Goal: Information Seeking & Learning: Learn about a topic

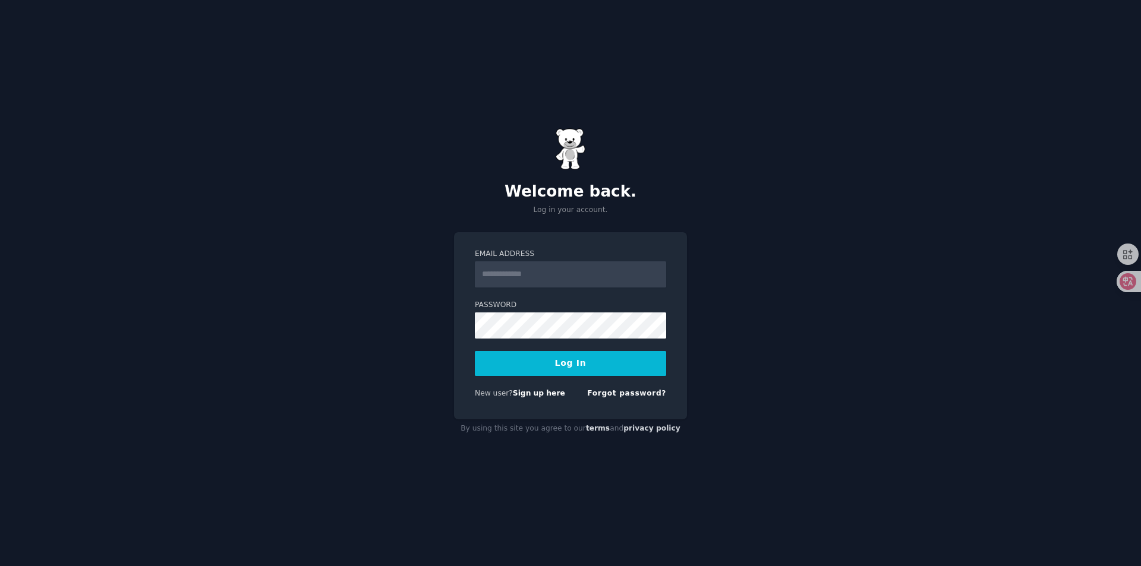
click at [536, 284] on input "Email Address" at bounding box center [570, 275] width 191 height 26
type input "**********"
drag, startPoint x: 589, startPoint y: 275, endPoint x: 391, endPoint y: 277, distance: 198.5
click at [391, 277] on div "**********" at bounding box center [570, 283] width 1141 height 566
type input "**********"
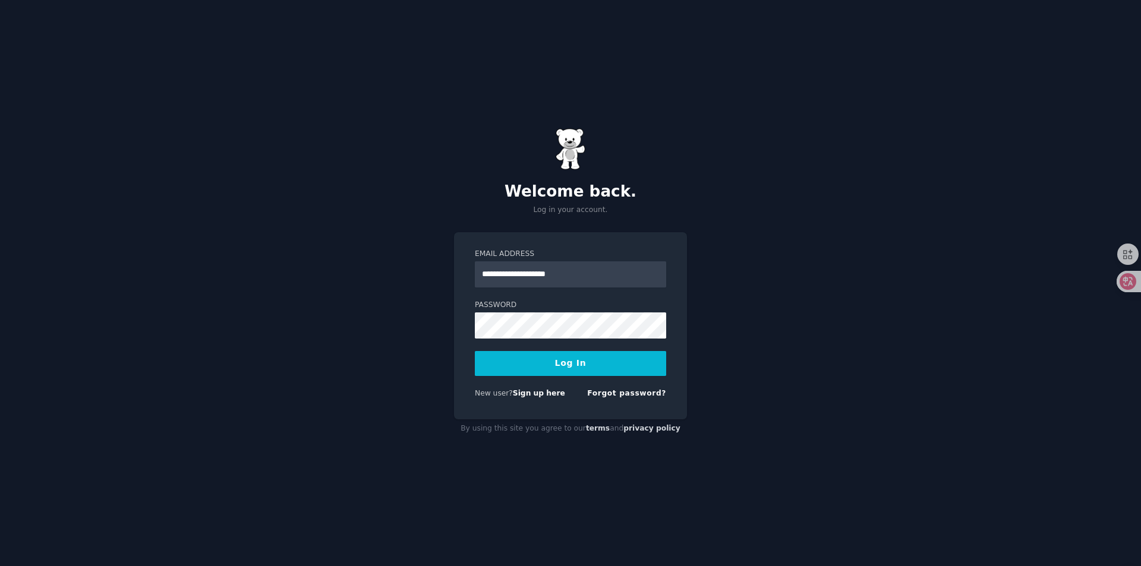
click at [578, 364] on button "Log In" at bounding box center [570, 363] width 191 height 25
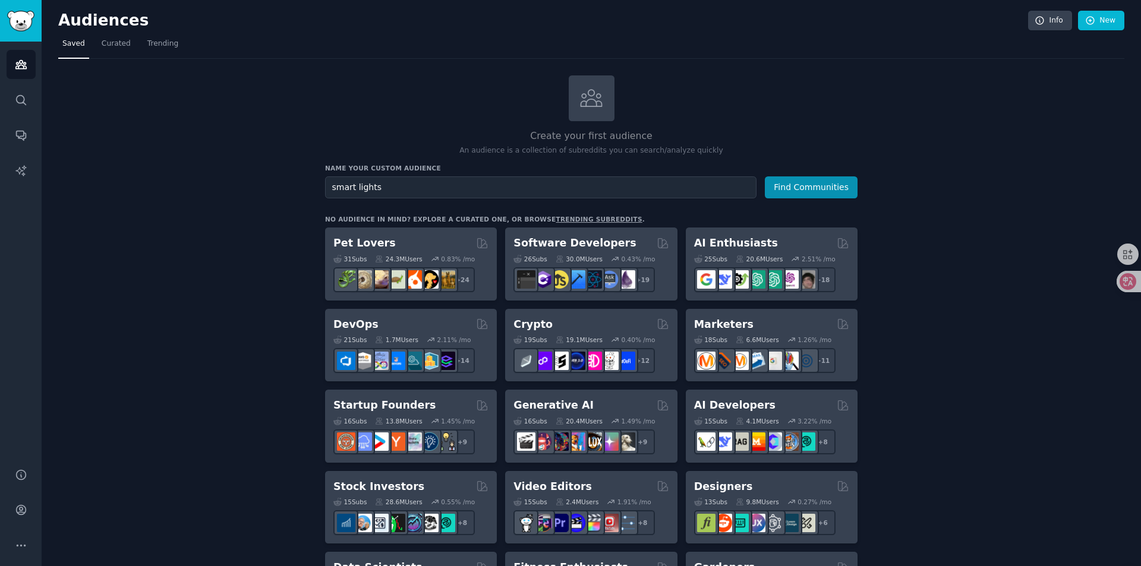
click at [765, 177] on button "Find Communities" at bounding box center [811, 188] width 93 height 22
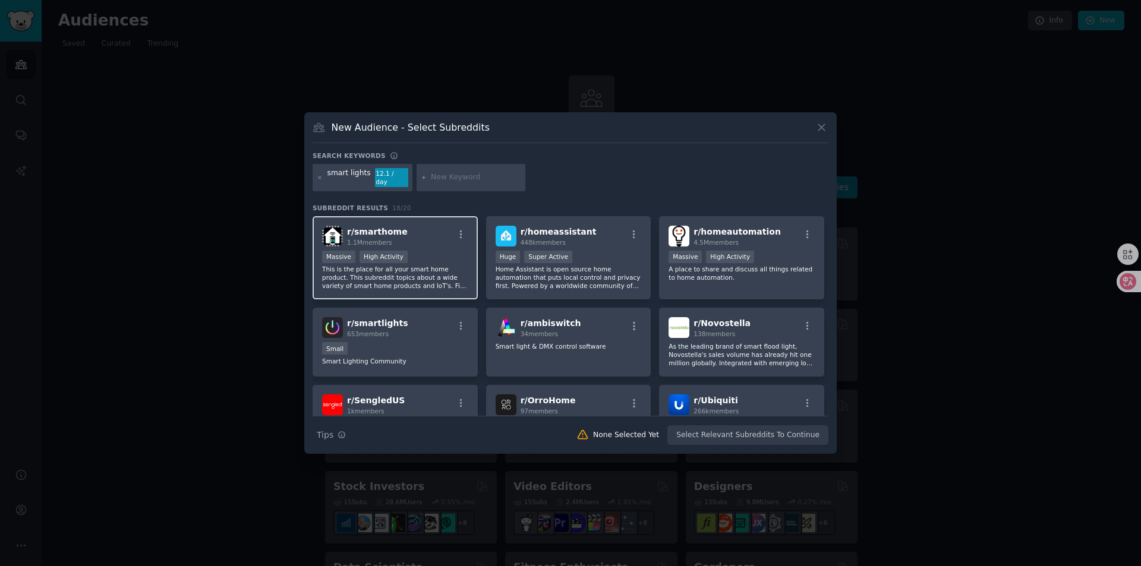
click at [420, 241] on div "r/ smarthome 1.1M members" at bounding box center [395, 236] width 146 height 21
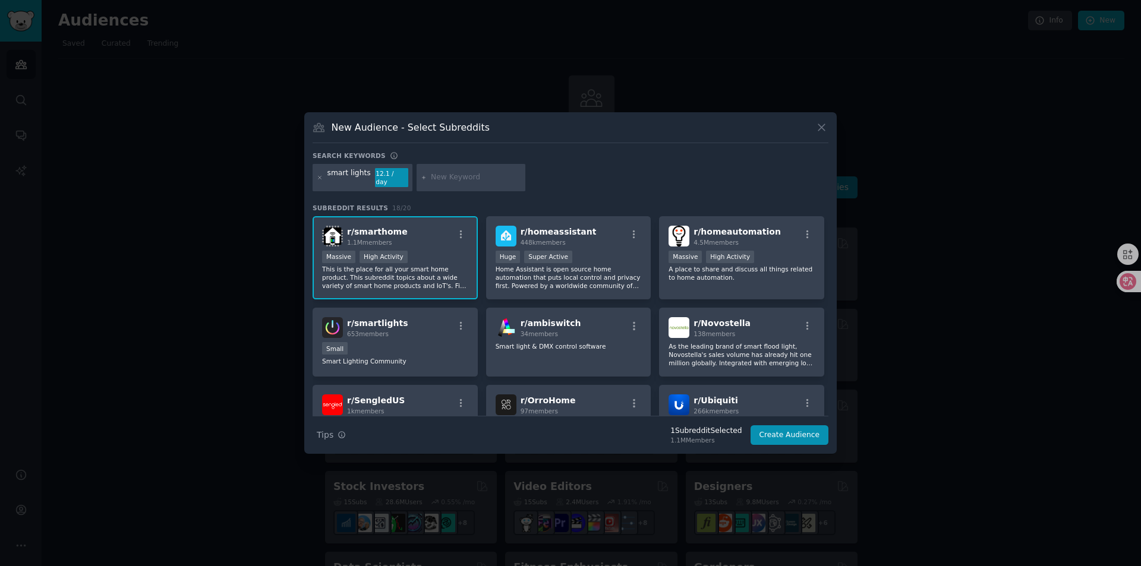
click at [427, 240] on div "r/ smarthome 1.1M members" at bounding box center [395, 236] width 146 height 21
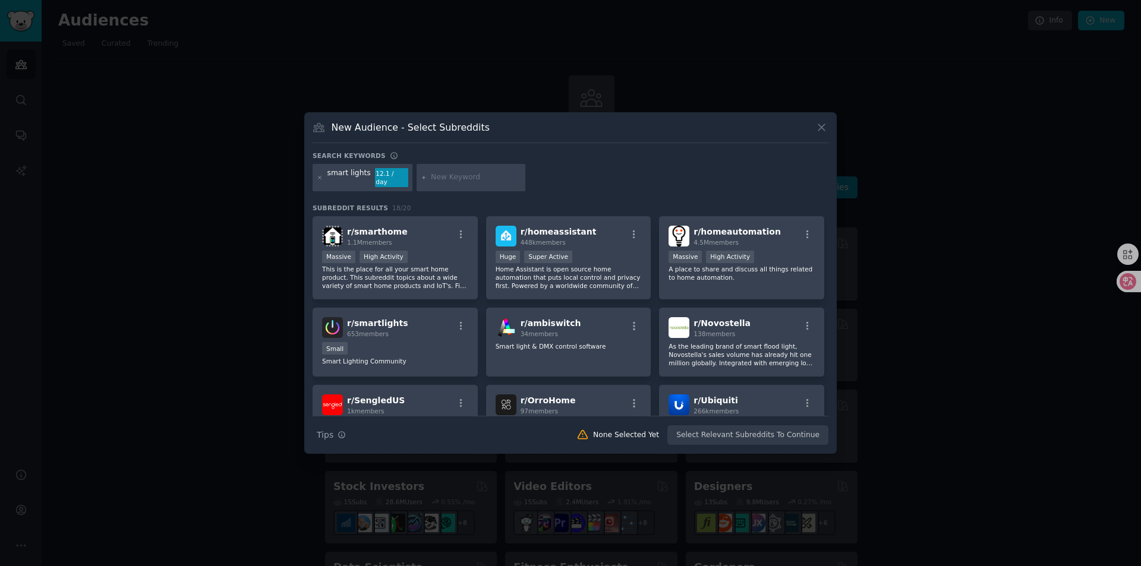
click at [173, 328] on div at bounding box center [570, 283] width 1141 height 566
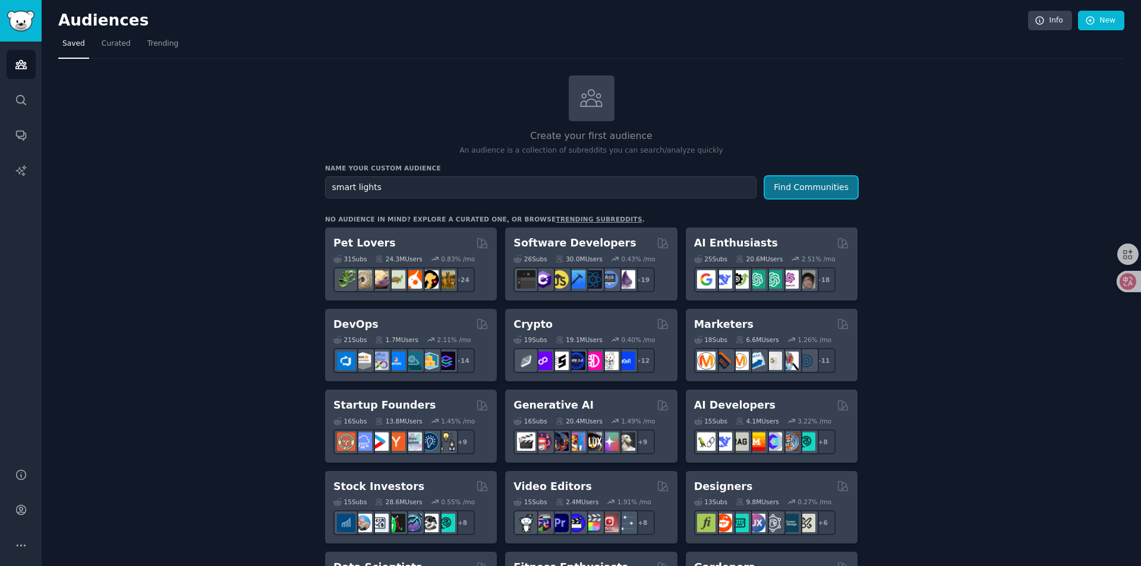
click at [814, 184] on button "Find Communities" at bounding box center [811, 188] width 93 height 22
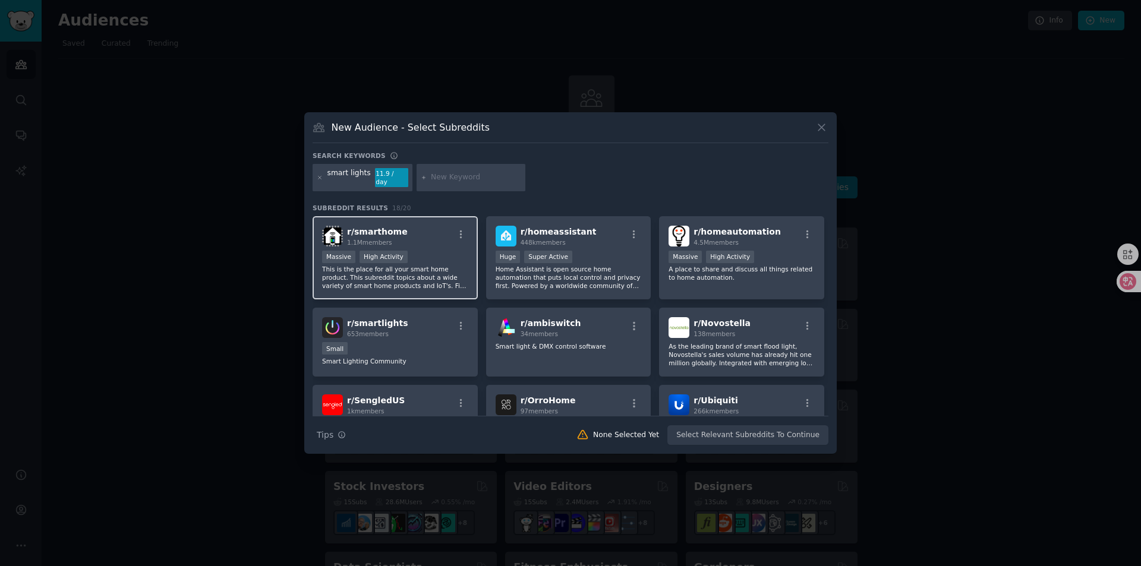
click at [380, 227] on span "r/ smarthome" at bounding box center [377, 232] width 61 height 10
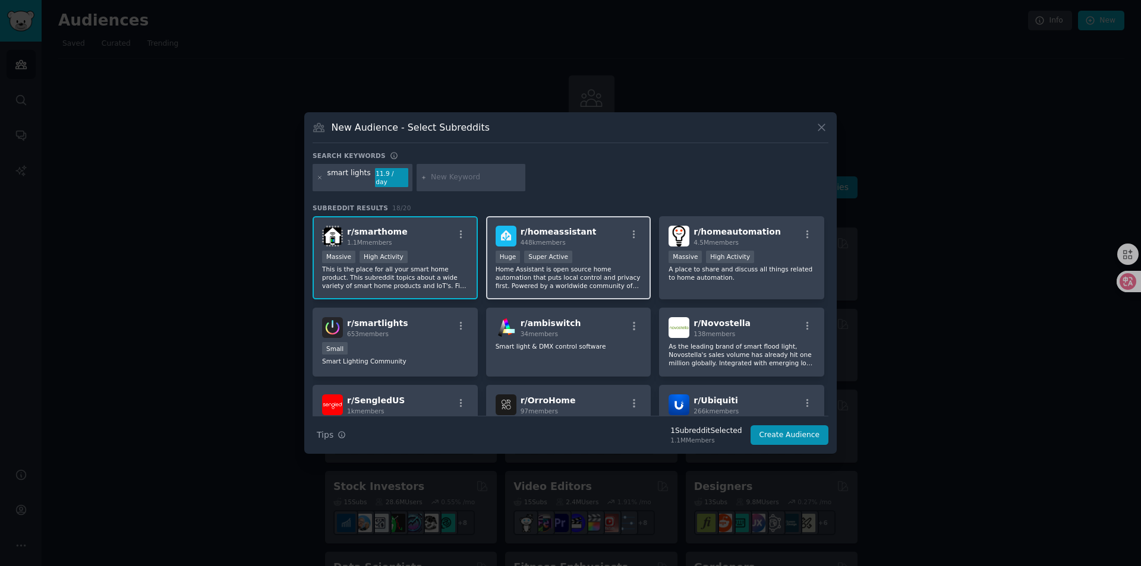
click at [599, 275] on p "Home Assistant is open source home automation that puts local control and priva…" at bounding box center [569, 277] width 146 height 25
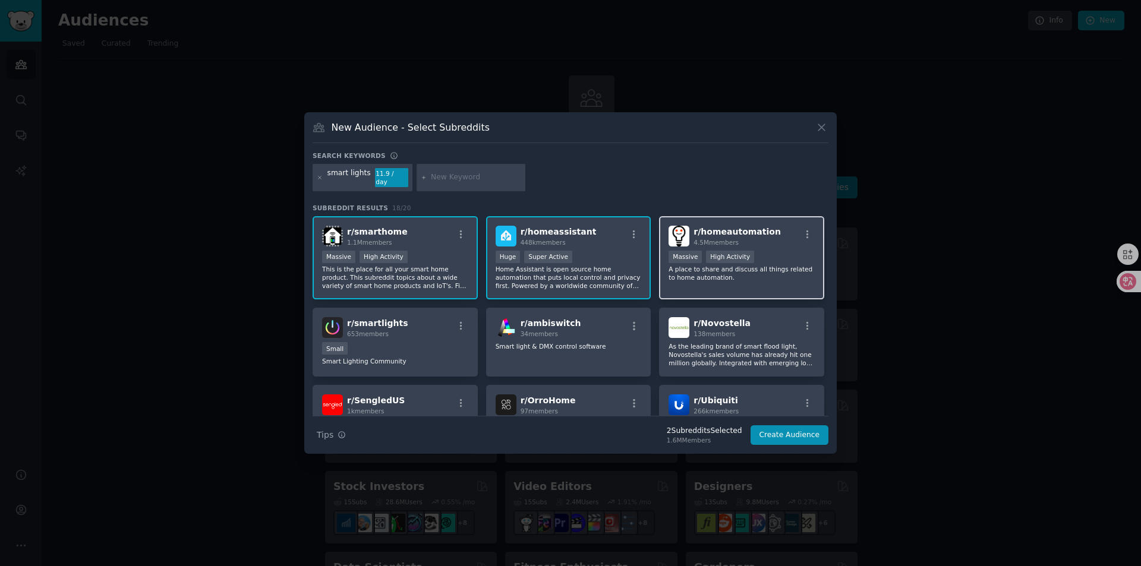
click at [731, 273] on p "A place to share and discuss all things related to home automation." at bounding box center [742, 273] width 146 height 17
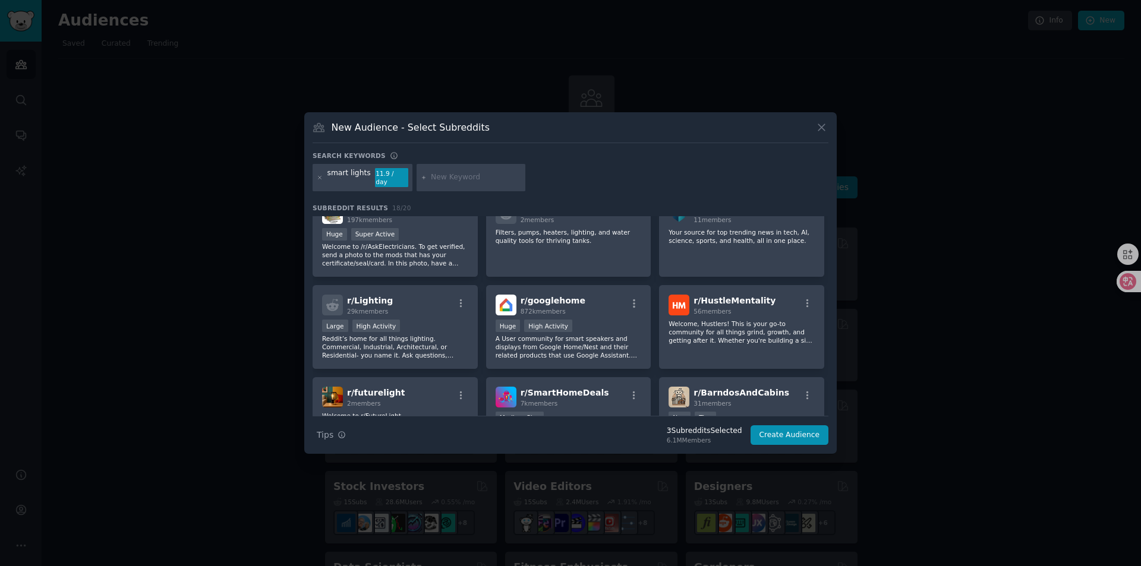
scroll to position [297, 0]
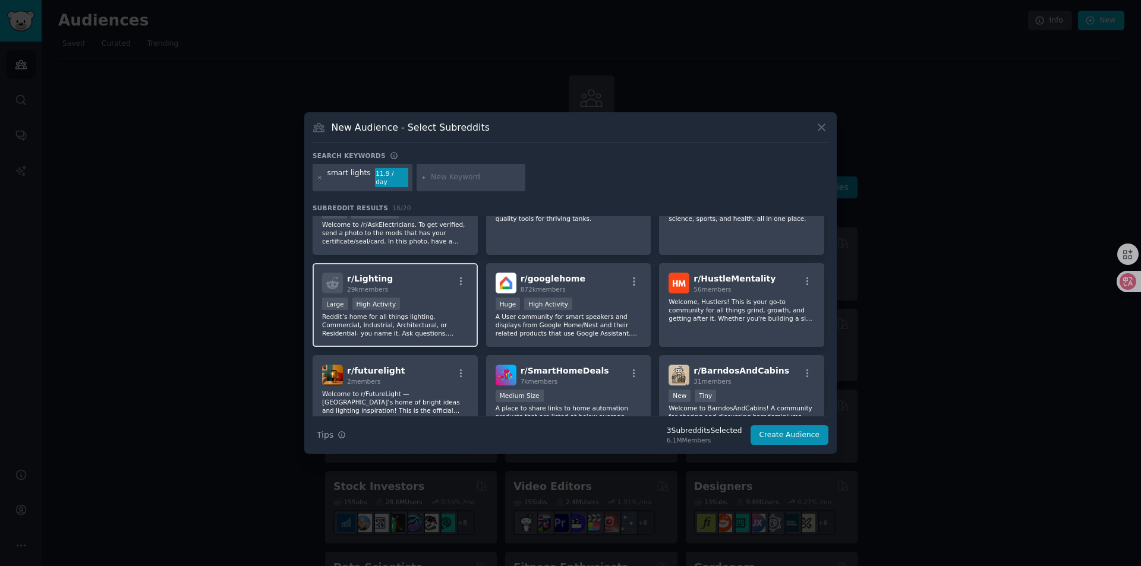
click at [411, 313] on p "Reddit’s home for all things lighting. Commercial, Industrial, Architectural, o…" at bounding box center [395, 325] width 146 height 25
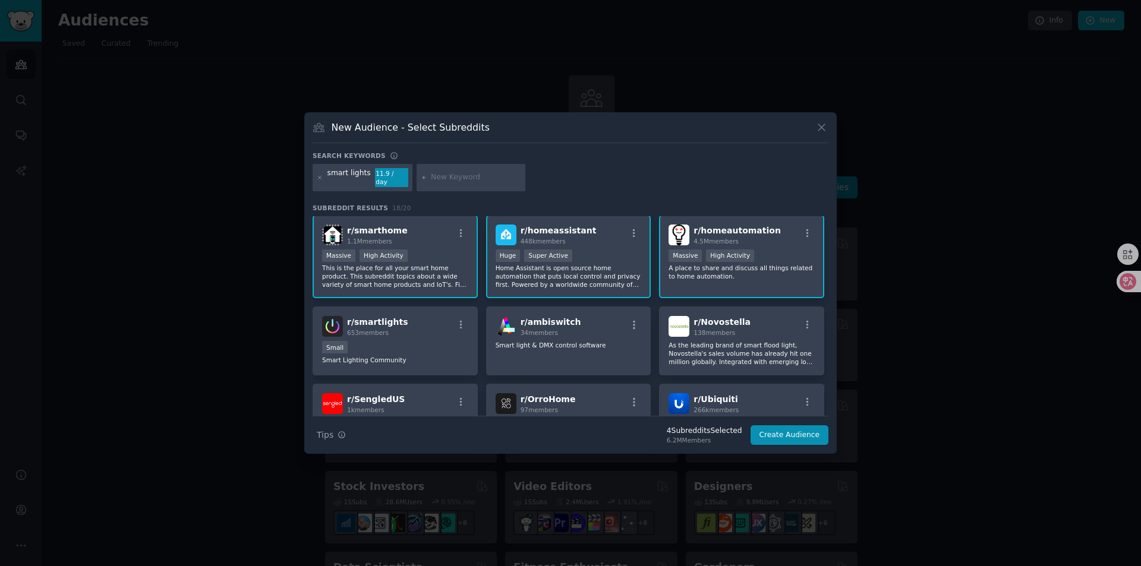
scroll to position [0, 0]
click at [456, 229] on icon "button" at bounding box center [461, 234] width 11 height 11
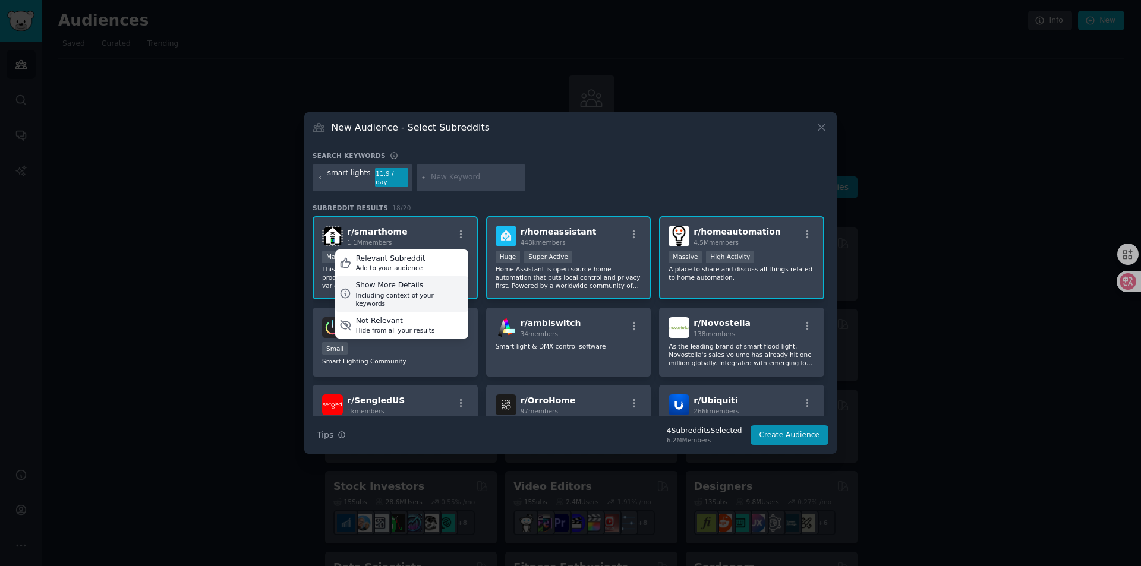
click at [427, 284] on div "Show More Details" at bounding box center [409, 286] width 108 height 11
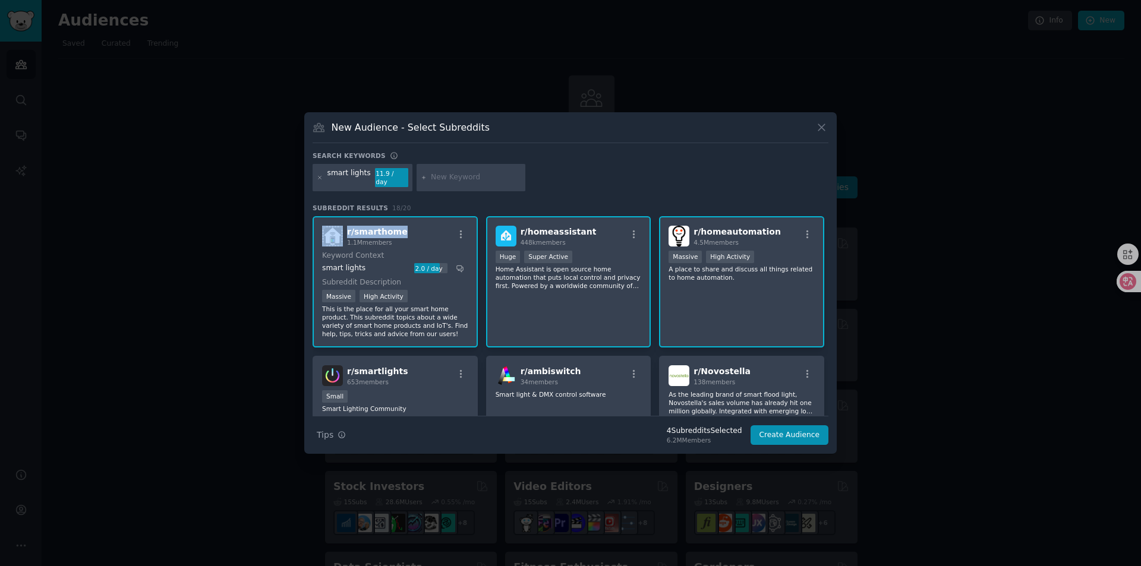
copy div "r/ smarthome"
copy span "r/ homeassistant"
copy span "r/ homeautomation"
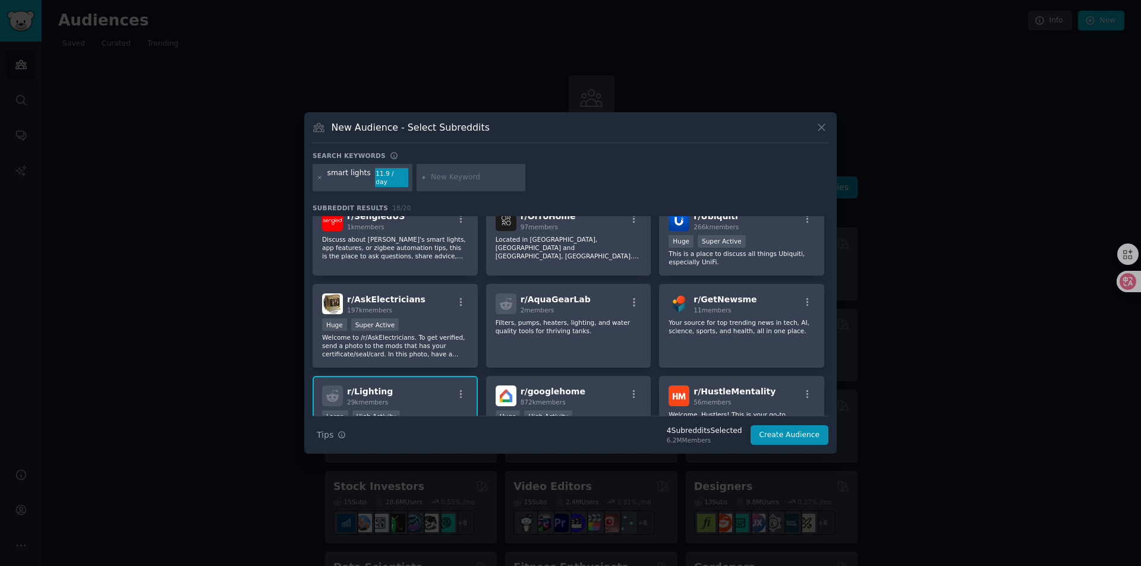
scroll to position [297, 0]
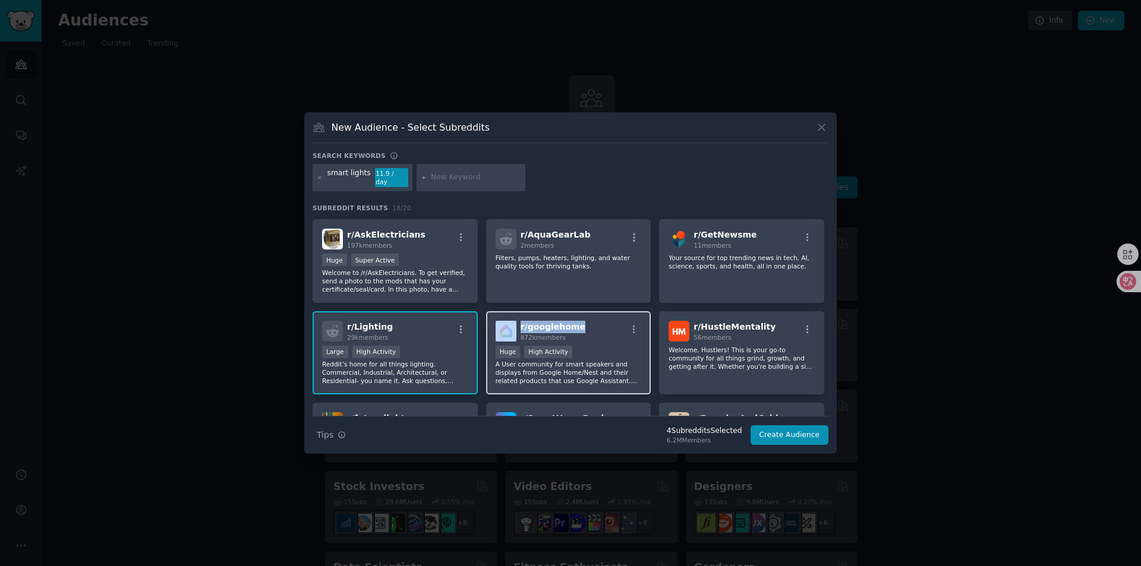
copy div "r/ googlehome"
drag, startPoint x: 584, startPoint y: 324, endPoint x: 514, endPoint y: 323, distance: 70.1
click at [514, 323] on div "r/ googlehome 872k members" at bounding box center [569, 331] width 146 height 21
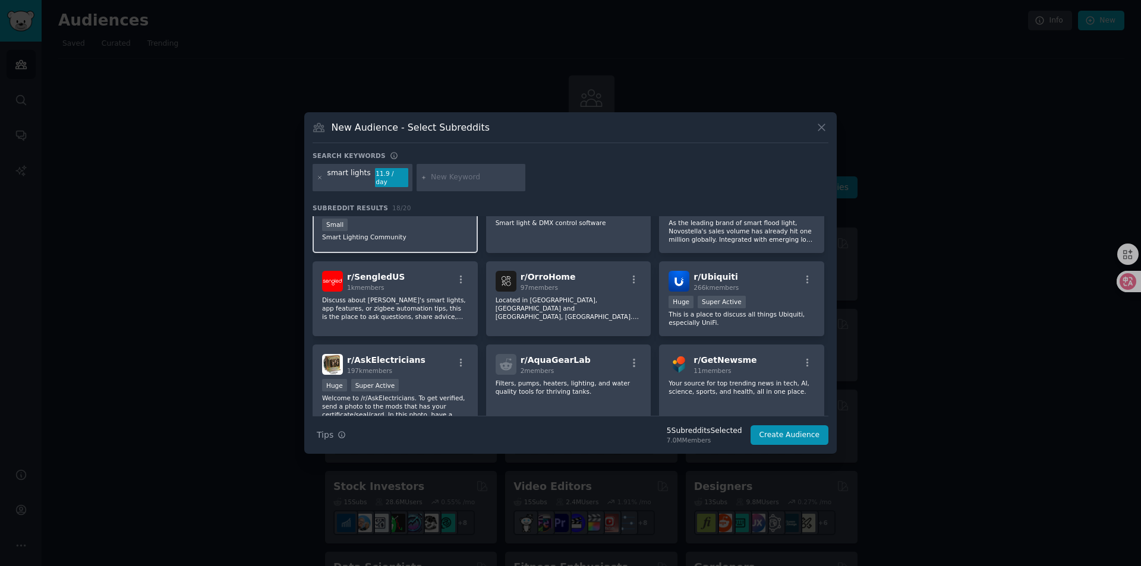
scroll to position [0, 0]
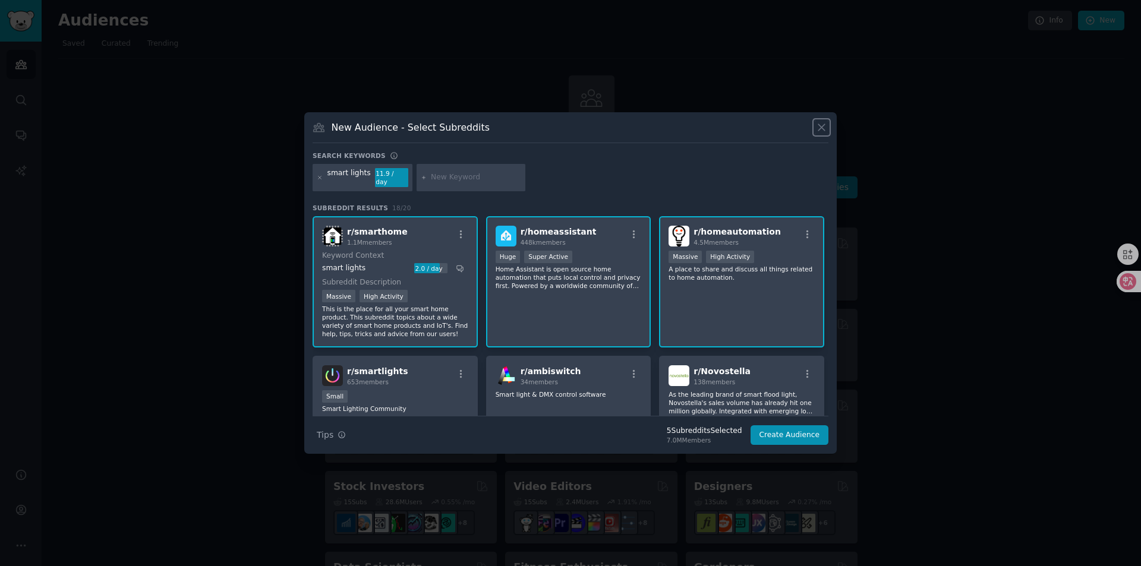
click at [824, 131] on icon at bounding box center [822, 127] width 12 height 12
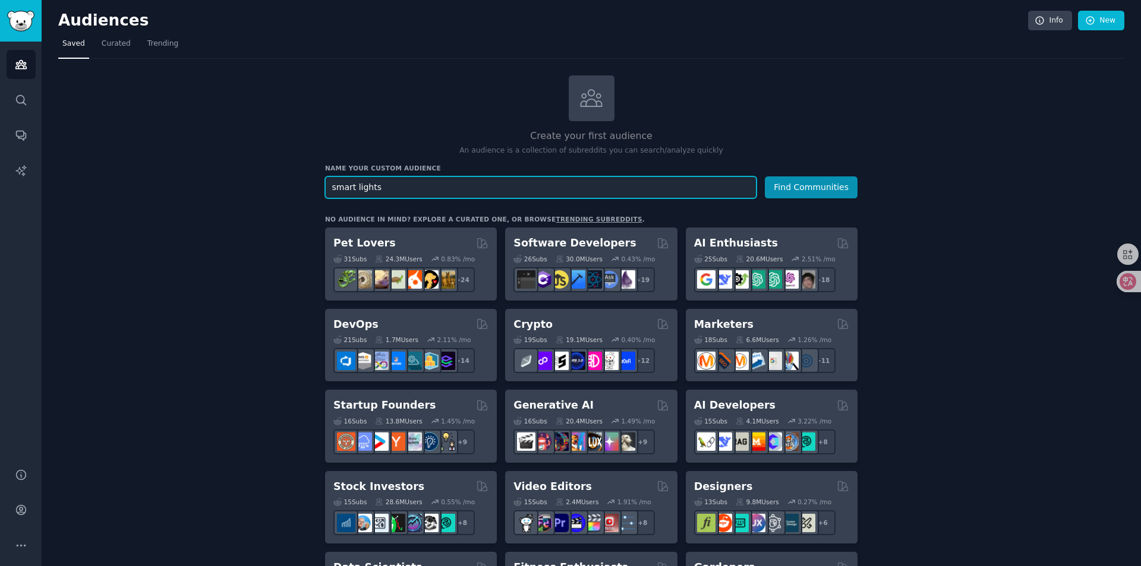
click at [355, 188] on input "smart lights" at bounding box center [541, 188] width 432 height 22
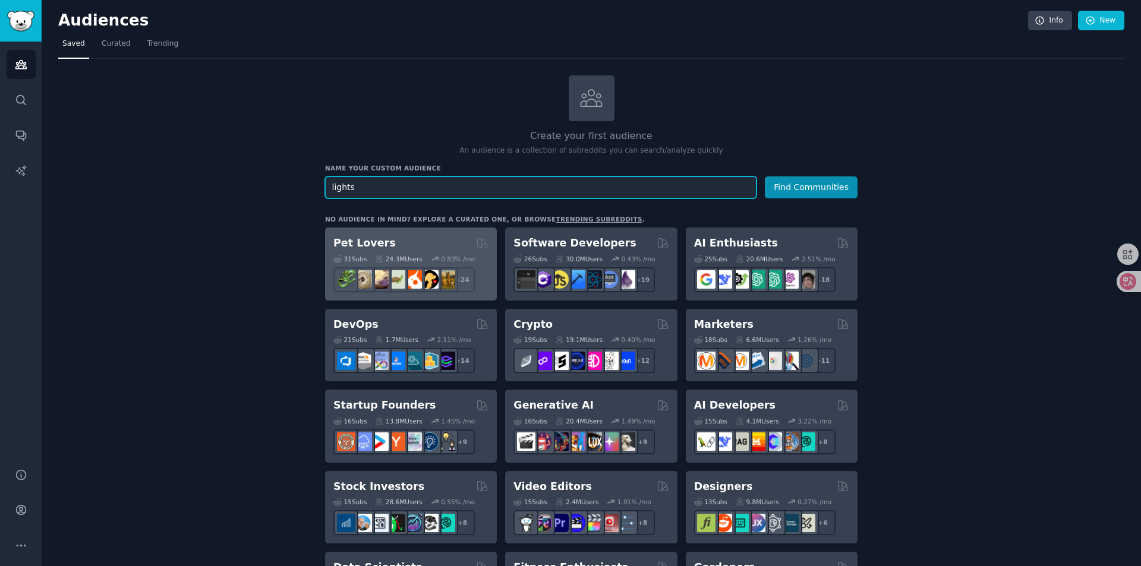
type input "lights"
click at [765, 177] on button "Find Communities" at bounding box center [811, 188] width 93 height 22
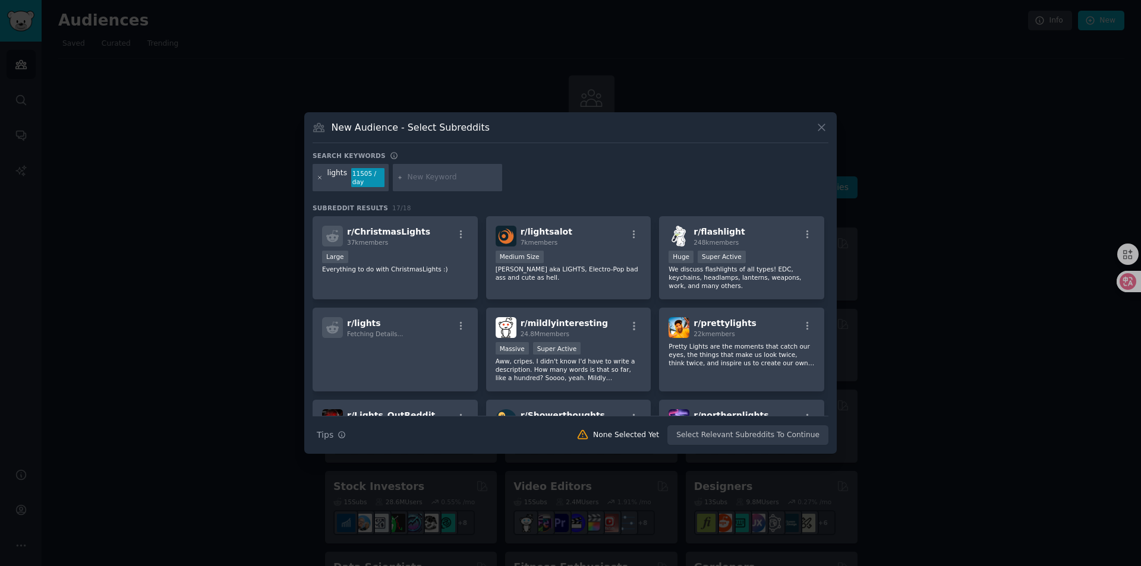
click at [319, 175] on icon at bounding box center [320, 178] width 7 height 7
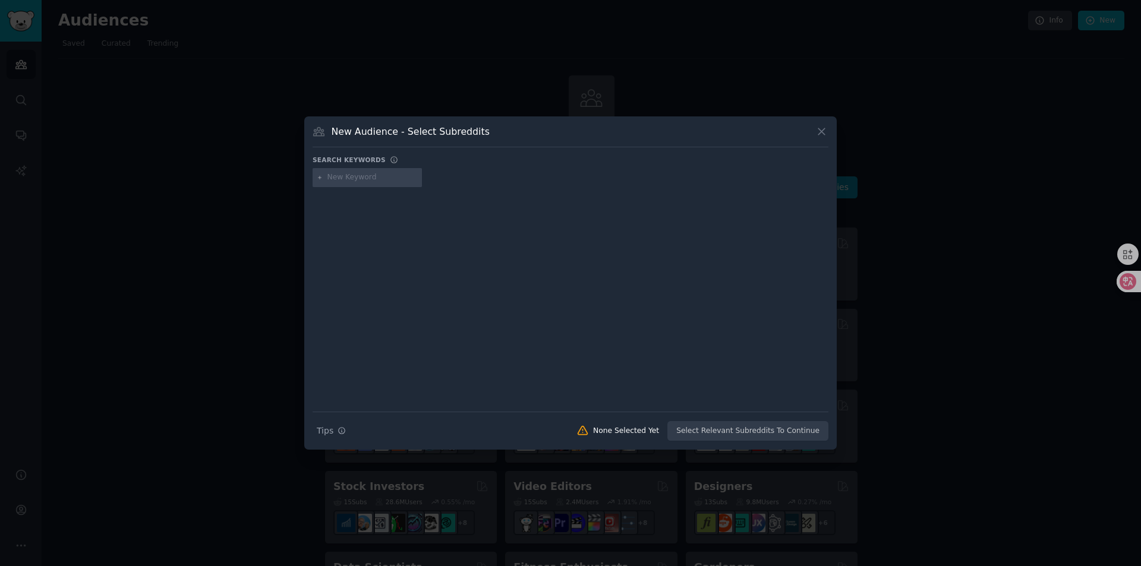
click at [360, 181] on input "text" at bounding box center [373, 177] width 90 height 11
type input "lighting"
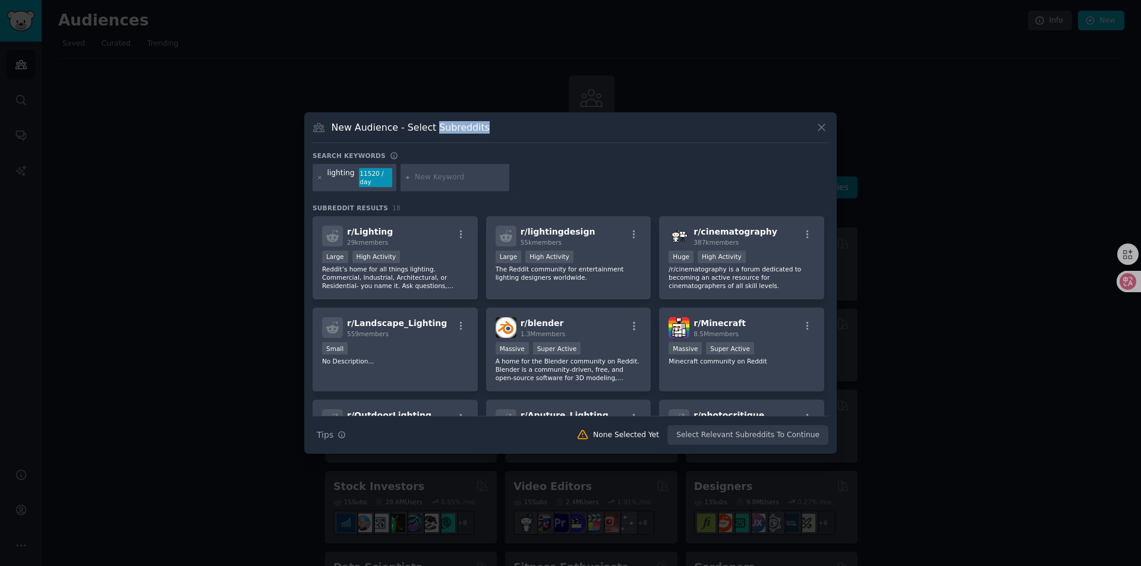
drag, startPoint x: 435, startPoint y: 125, endPoint x: 495, endPoint y: 125, distance: 60.0
click at [495, 125] on div "New Audience - Select Subreddits" at bounding box center [571, 132] width 516 height 23
copy h3 "Subreddits"
copy span "r/ Lighting"
drag, startPoint x: 392, startPoint y: 232, endPoint x: 345, endPoint y: 230, distance: 47.0
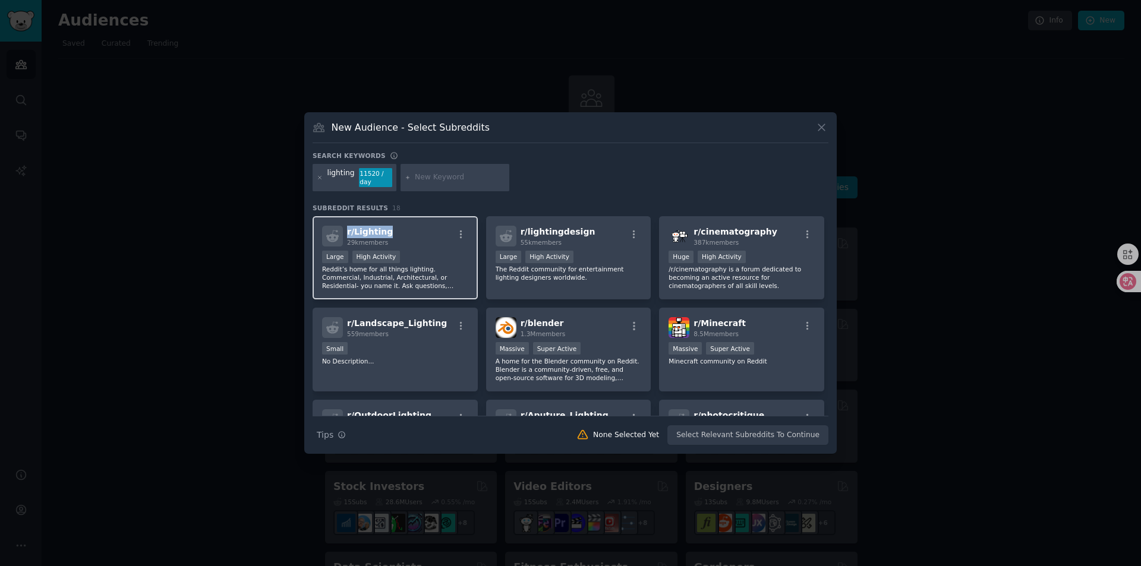
click at [345, 230] on div "r/ Lighting 29k members" at bounding box center [395, 236] width 146 height 21
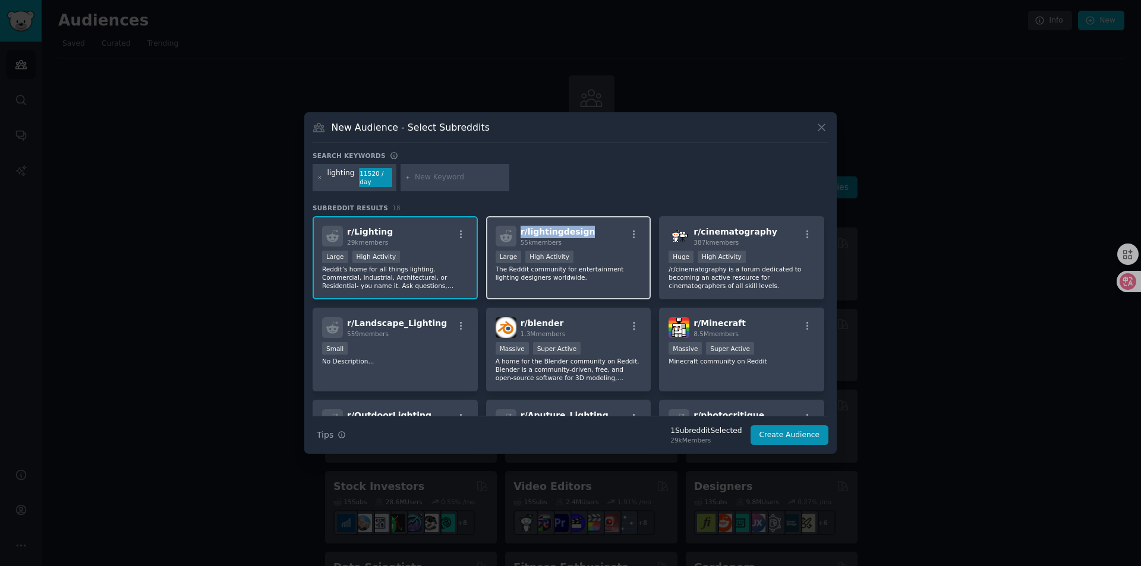
copy span "r/ lightingdesign"
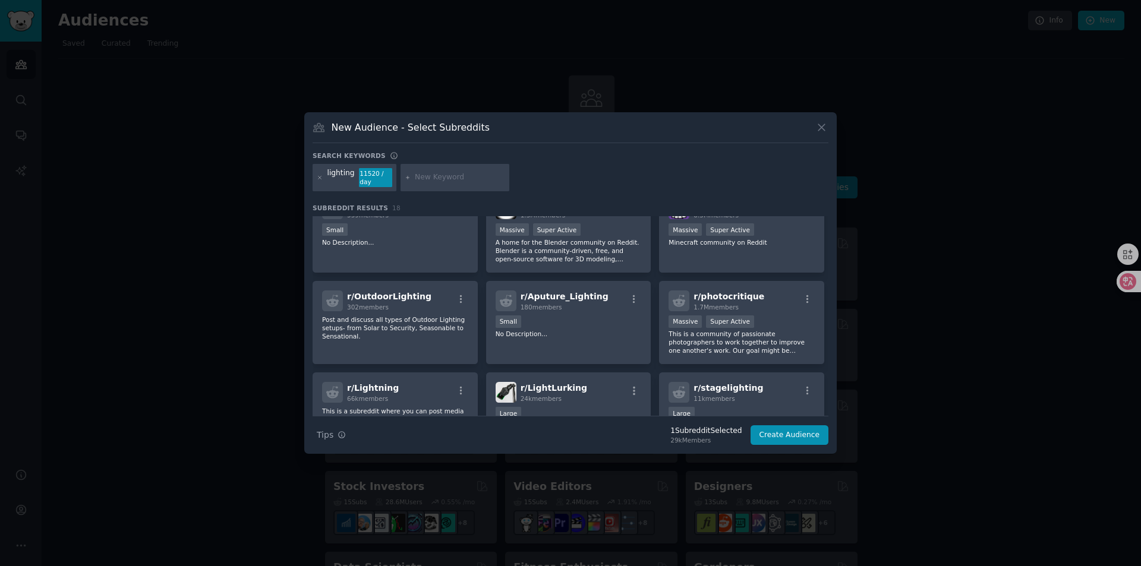
scroll to position [28, 0]
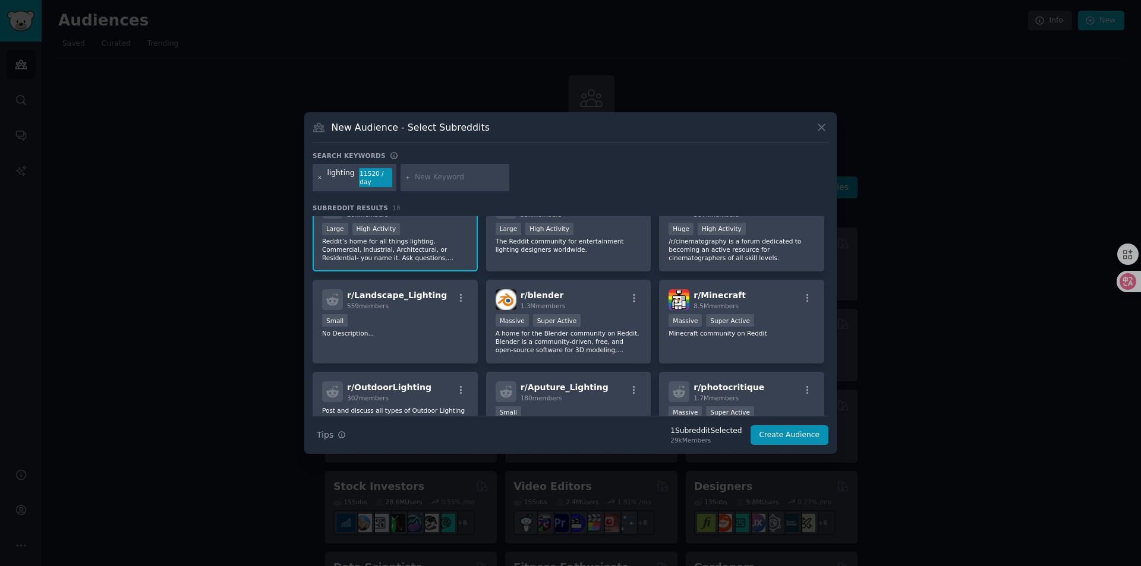
click at [320, 177] on icon at bounding box center [320, 178] width 7 height 7
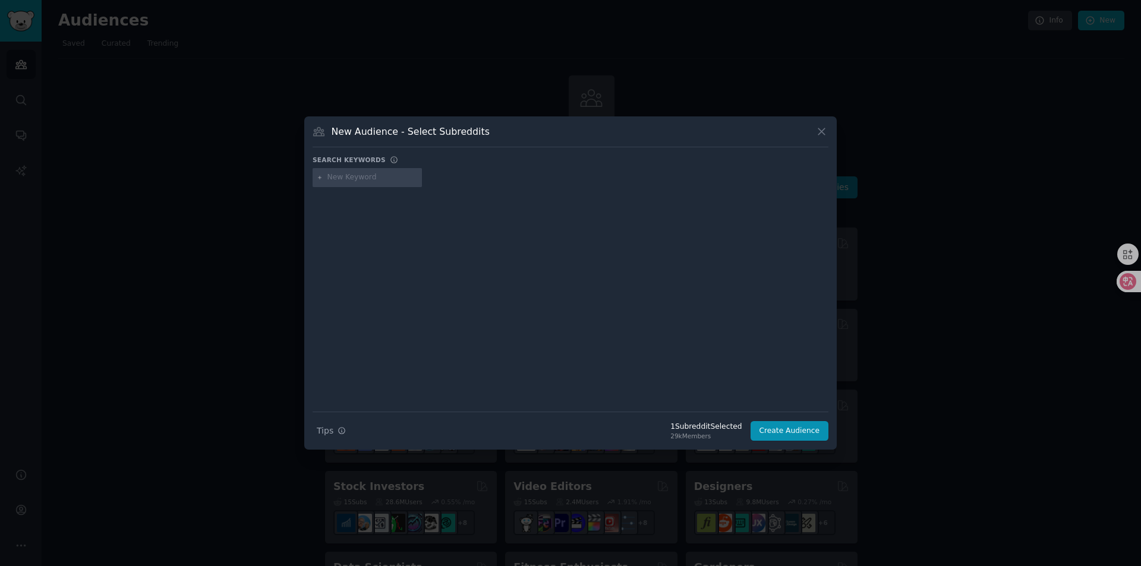
click at [336, 176] on input "text" at bounding box center [373, 177] width 90 height 11
type input "light"
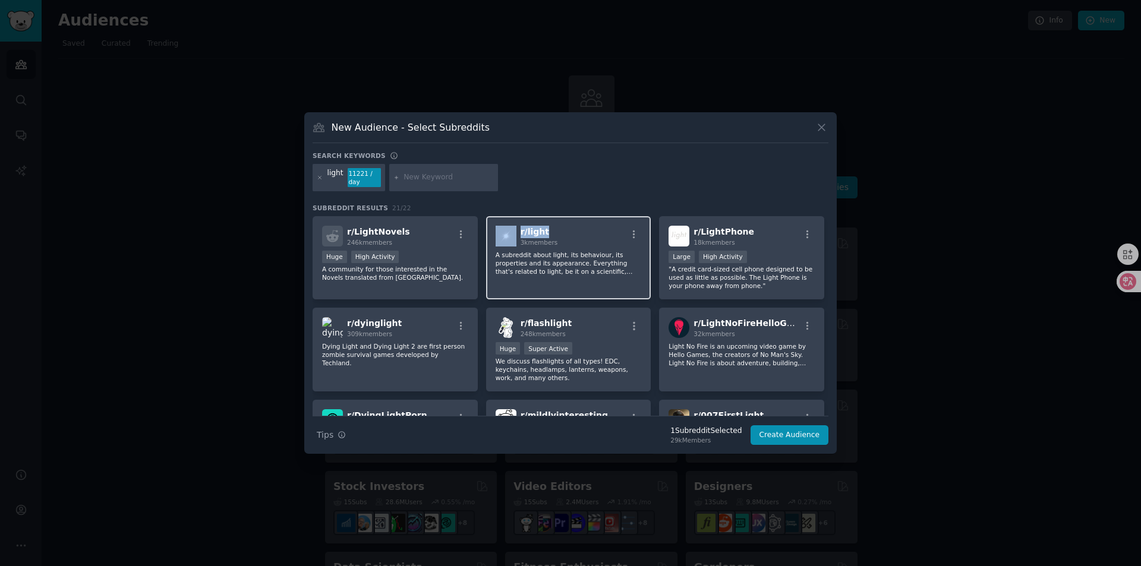
copy div "r/ light"
click at [325, 182] on div "light 11221 / day" at bounding box center [349, 177] width 73 height 27
click at [319, 178] on icon at bounding box center [320, 178] width 7 height 7
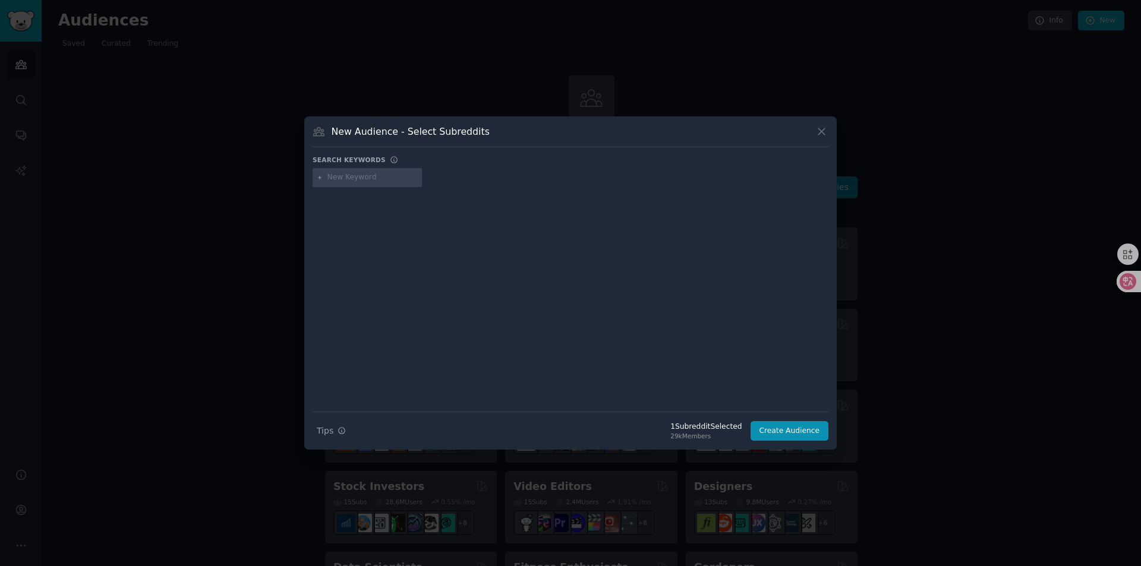
click at [348, 172] on div at bounding box center [367, 177] width 109 height 19
drag, startPoint x: 180, startPoint y: 387, endPoint x: 289, endPoint y: 326, distance: 125.3
click at [180, 387] on div at bounding box center [570, 283] width 1141 height 566
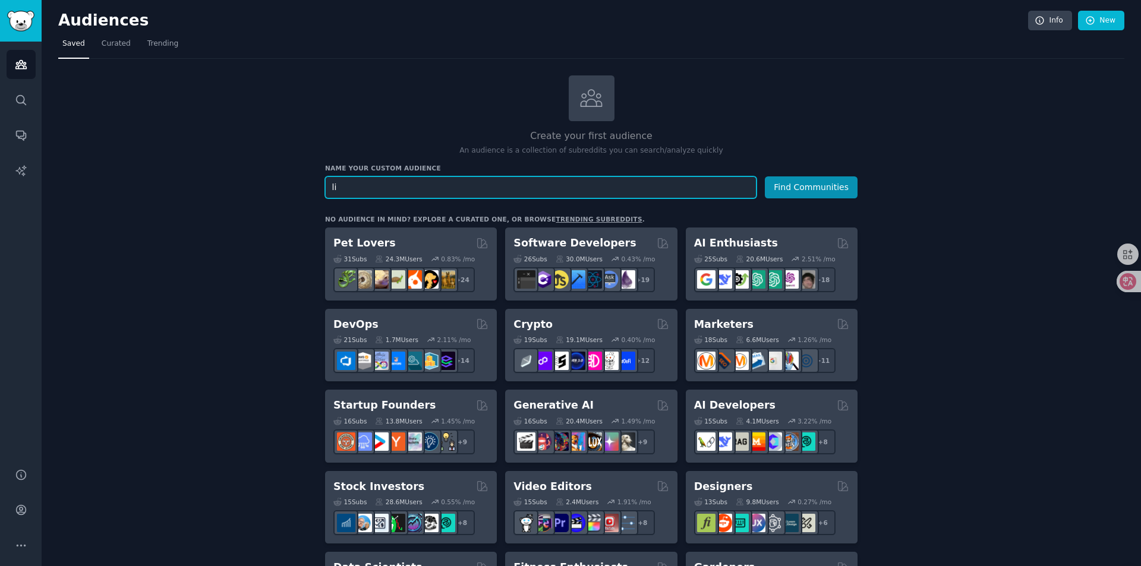
type input "l"
click at [765, 177] on button "Find Communities" at bounding box center [811, 188] width 93 height 22
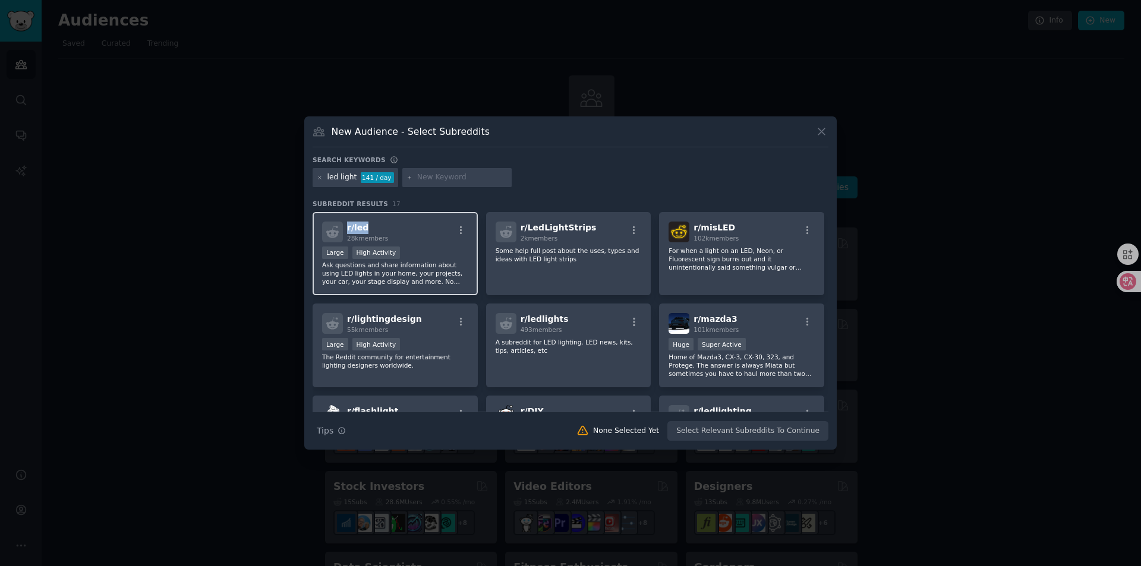
copy span "r/ led"
drag, startPoint x: 377, startPoint y: 228, endPoint x: 348, endPoint y: 228, distance: 29.1
click at [348, 228] on h2 "r/ led 28k members" at bounding box center [367, 232] width 41 height 21
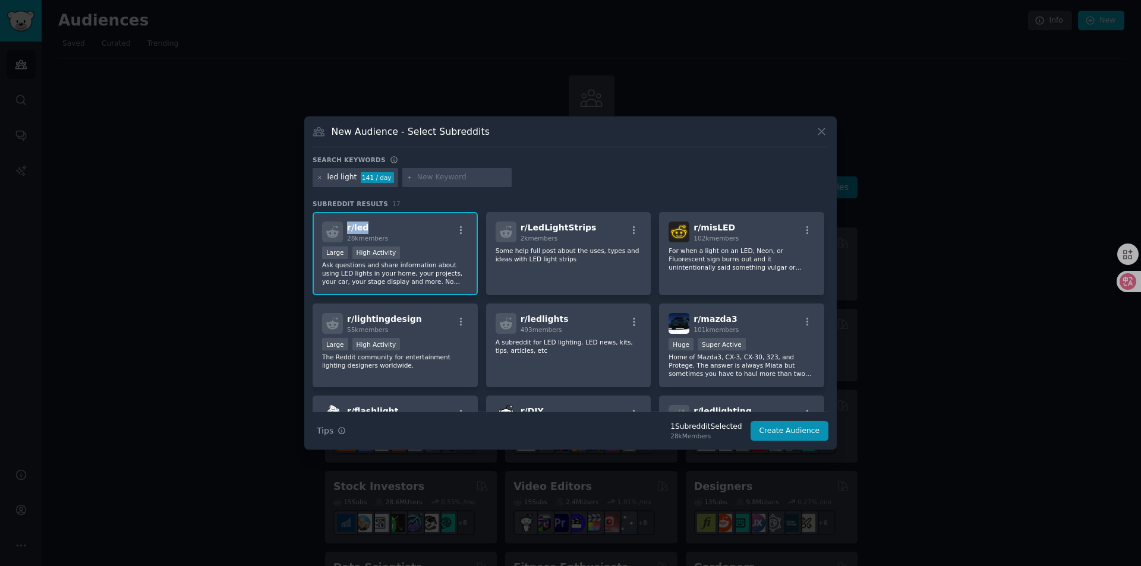
copy span "r/ led"
drag, startPoint x: 599, startPoint y: 228, endPoint x: 519, endPoint y: 229, distance: 79.7
click at [519, 228] on div "r/ LedLightStrips 2k members" at bounding box center [569, 232] width 146 height 21
click at [824, 129] on icon at bounding box center [822, 131] width 12 height 12
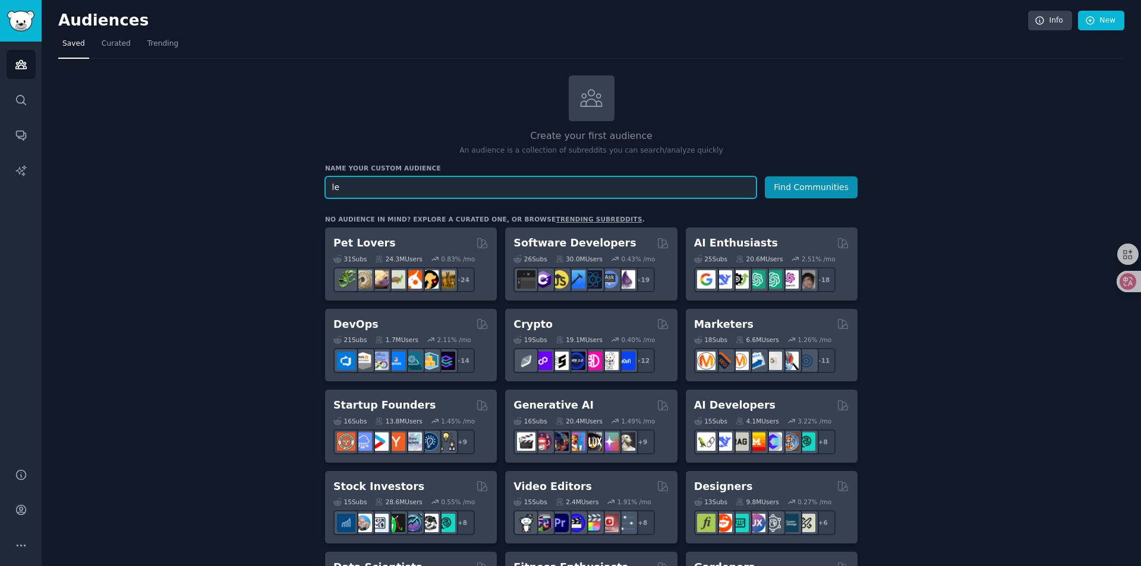
type input "l"
